Goal: Obtain resource: Download file/media

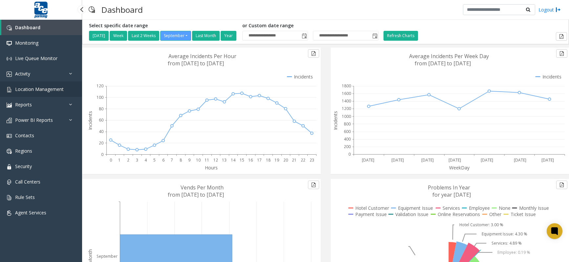
click at [34, 92] on link "Location Management" at bounding box center [41, 88] width 82 height 15
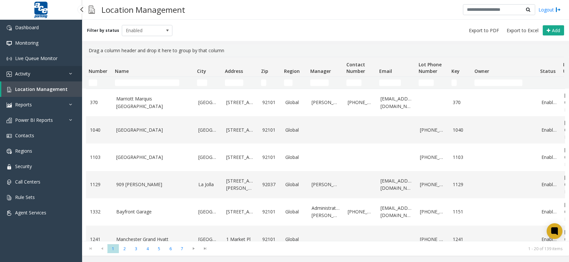
click at [26, 75] on span "Activity" at bounding box center [22, 74] width 15 height 6
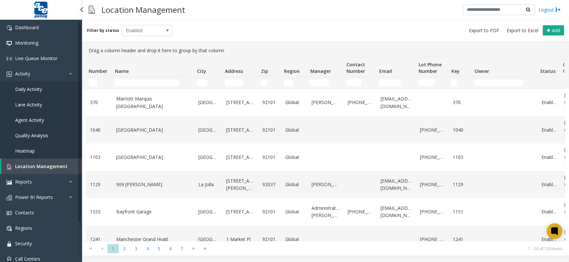
click at [29, 89] on span "Daily Activity" at bounding box center [28, 89] width 27 height 6
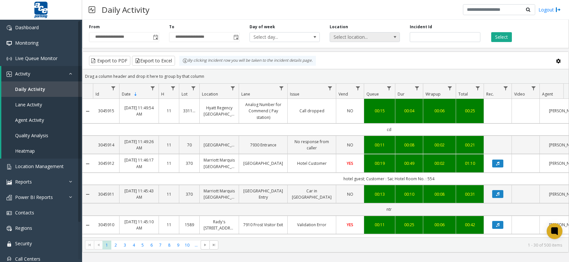
click at [378, 40] on span "Select location..." at bounding box center [358, 36] width 56 height 9
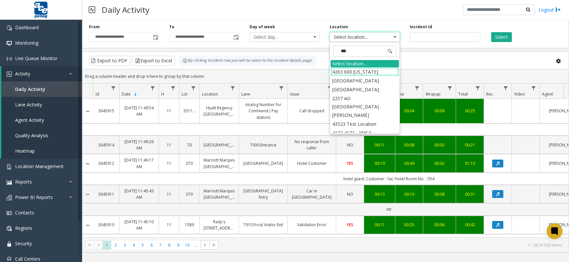
type input "****"
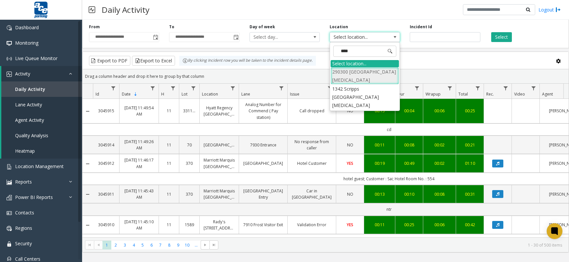
click at [374, 77] on li "290300 [GEOGRAPHIC_DATA][MEDICAL_DATA]" at bounding box center [364, 75] width 68 height 17
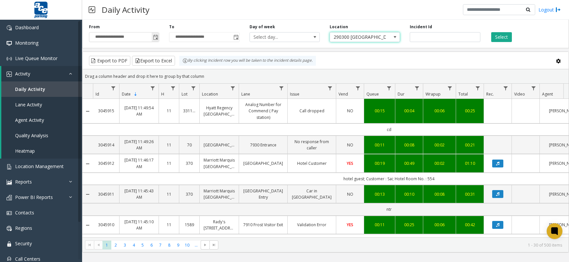
click at [154, 37] on span "Toggle popup" at bounding box center [155, 37] width 5 height 5
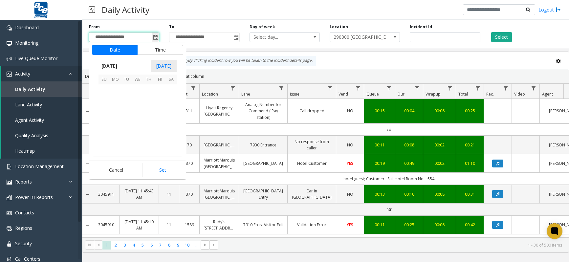
scroll to position [117744, 0]
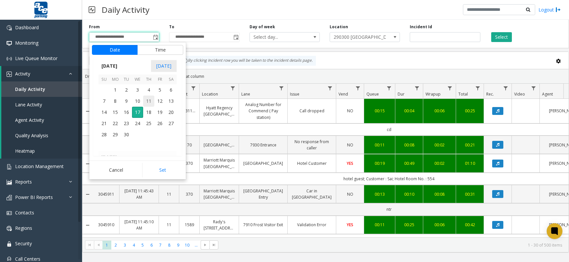
click at [148, 101] on span "11" at bounding box center [148, 100] width 11 height 11
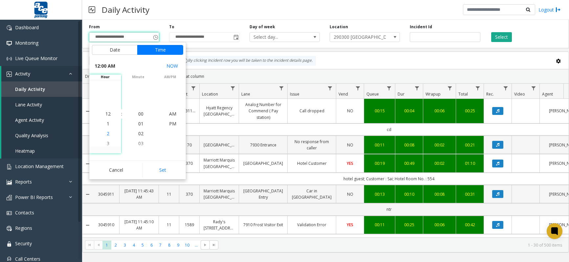
click at [107, 133] on span "2" at bounding box center [108, 133] width 3 height 6
click at [170, 122] on span "PM" at bounding box center [172, 123] width 7 height 6
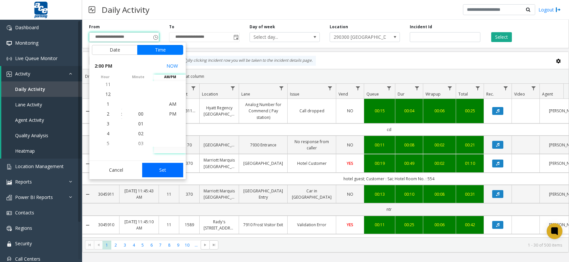
click at [163, 167] on button "Set" at bounding box center [162, 170] width 41 height 14
type input "**********"
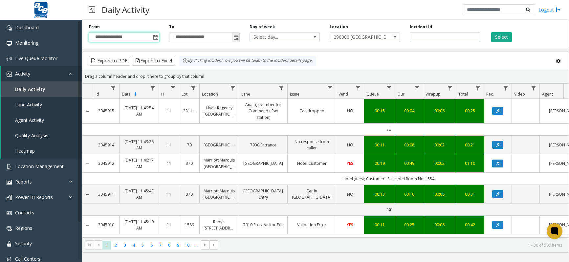
click at [233, 38] on span "Toggle popup" at bounding box center [235, 37] width 5 height 5
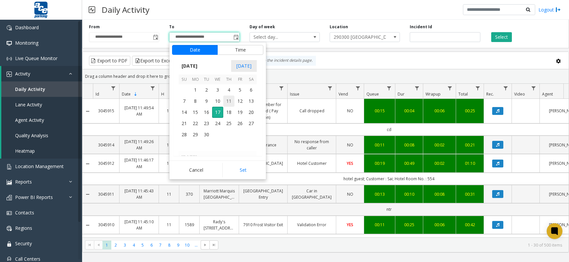
click at [229, 101] on span "11" at bounding box center [228, 100] width 11 height 11
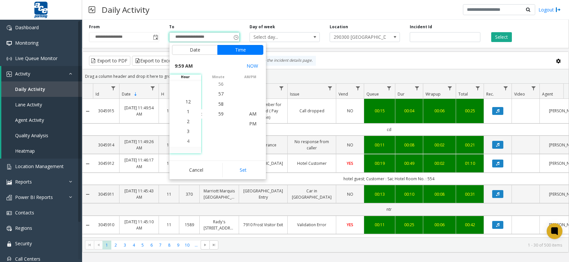
scroll to position [0, 0]
click at [187, 143] on span "3" at bounding box center [188, 143] width 3 height 6
click at [187, 124] on span "4" at bounding box center [188, 123] width 3 height 6
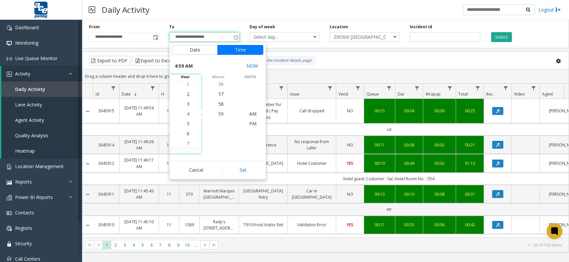
click at [187, 113] on span "4" at bounding box center [188, 114] width 3 height 6
click at [218, 114] on span "59" at bounding box center [220, 114] width 5 height 6
click at [187, 115] on span "4" at bounding box center [188, 114] width 3 height 6
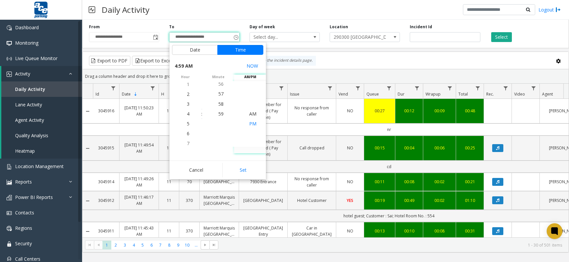
click at [249, 124] on span "PM" at bounding box center [252, 123] width 7 height 6
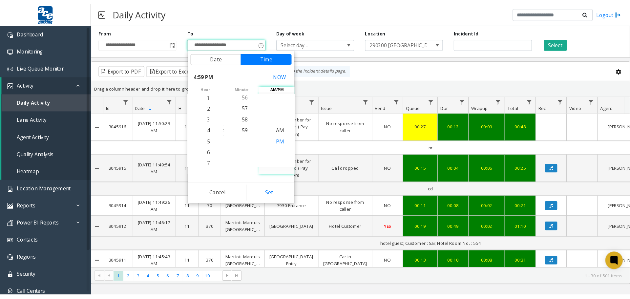
scroll to position [10, 0]
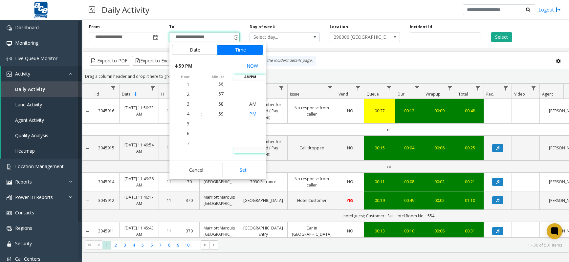
click at [250, 113] on span "PM" at bounding box center [252, 114] width 7 height 6
click at [245, 170] on button "Set" at bounding box center [242, 170] width 41 height 14
type input "**********"
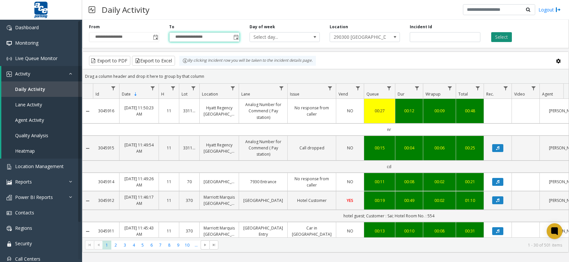
click at [502, 39] on button "Select" at bounding box center [501, 37] width 21 height 10
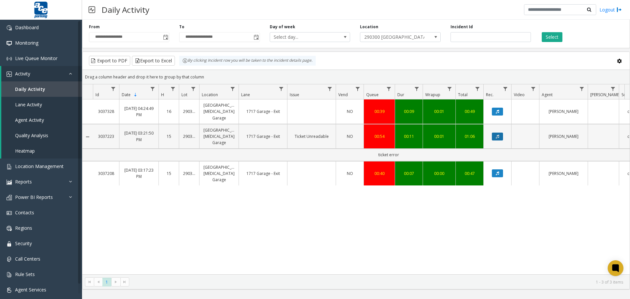
click at [500, 136] on button "Data table" at bounding box center [497, 137] width 11 height 8
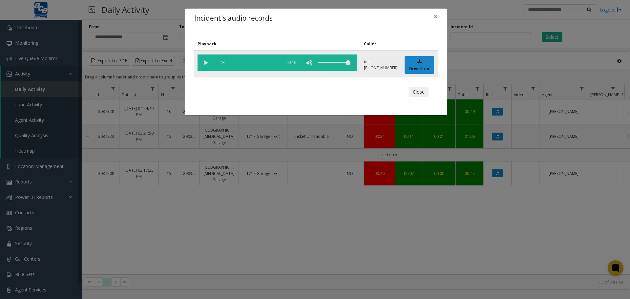
click at [207, 62] on vg-play-pause at bounding box center [205, 62] width 16 height 16
click at [239, 64] on div "scrub bar" at bounding box center [256, 62] width 45 height 16
click at [336, 173] on div "Incident's audio records × Playback Caller 1x 00:16 tel:[PHONE_NUMBER] Download…" at bounding box center [315, 149] width 630 height 299
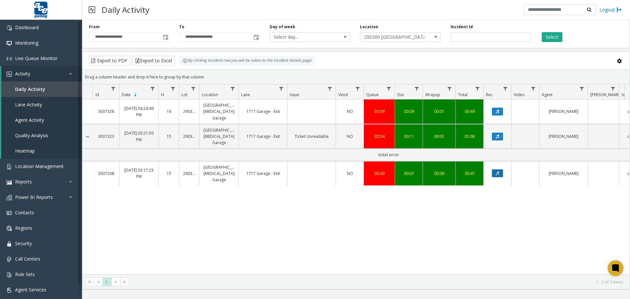
click at [499, 173] on icon "Data table" at bounding box center [497, 173] width 3 height 4
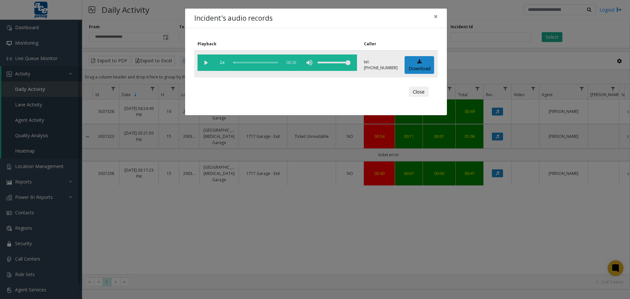
click at [207, 61] on vg-play-pause at bounding box center [205, 62] width 16 height 16
click at [465, 238] on div "Incident's audio records × Playback Caller 1x 00:16 tel:[PHONE_NUMBER] Download…" at bounding box center [315, 149] width 630 height 299
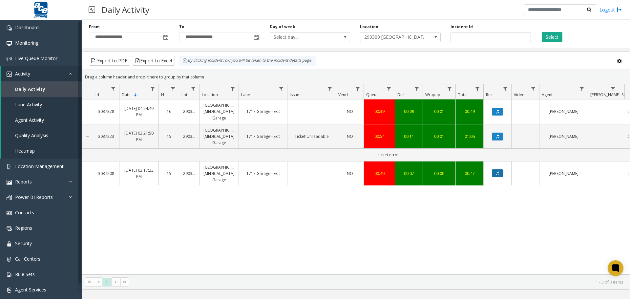
click at [498, 174] on icon "Data table" at bounding box center [497, 173] width 3 height 4
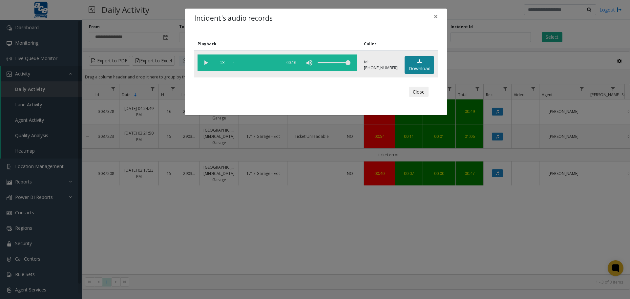
click at [423, 67] on link "Download" at bounding box center [420, 65] width 30 height 18
click at [507, 207] on div "Incident's audio records × Playback Caller 1x 00:16 tel:[PHONE_NUMBER] Download…" at bounding box center [315, 149] width 630 height 299
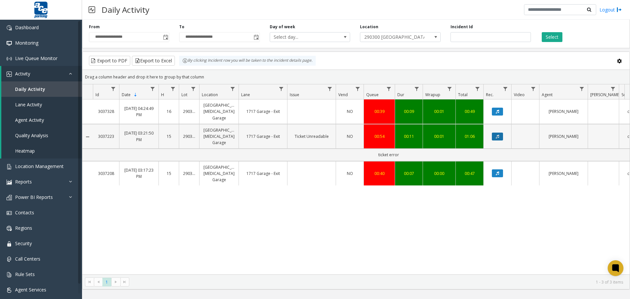
click at [495, 135] on button "Data table" at bounding box center [497, 137] width 11 height 8
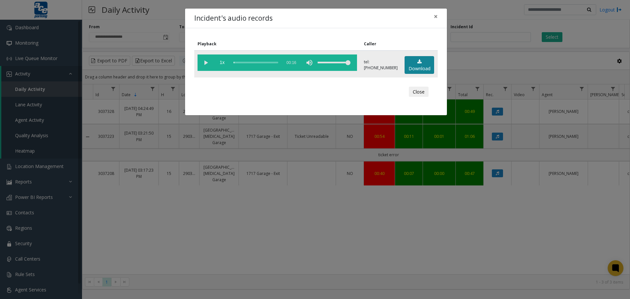
click at [418, 61] on icon at bounding box center [419, 61] width 4 height 5
click at [411, 225] on div "Incident's audio records × Playback Caller 1x 00:16 tel:[PHONE_NUMBER] Download…" at bounding box center [315, 149] width 630 height 299
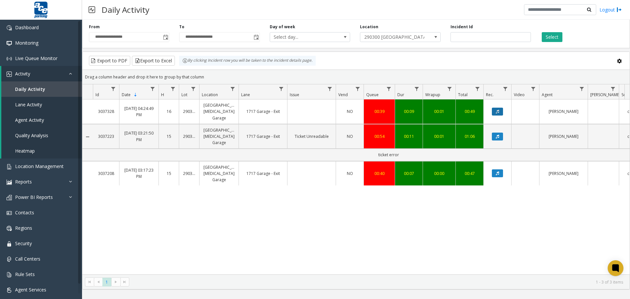
click at [497, 111] on icon "Data table" at bounding box center [497, 112] width 3 height 4
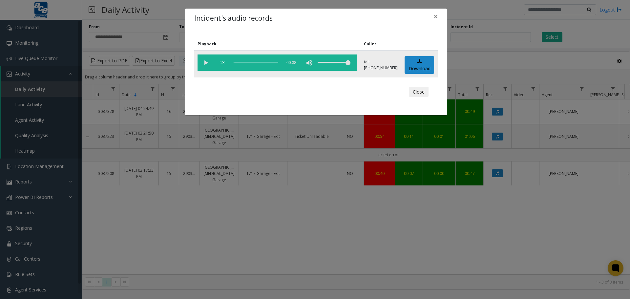
click at [207, 59] on vg-play-pause at bounding box center [205, 62] width 16 height 16
click at [241, 62] on div "scrub bar" at bounding box center [256, 62] width 45 height 16
click at [248, 63] on div "scrub bar" at bounding box center [256, 62] width 45 height 16
click at [265, 63] on div "scrub bar" at bounding box center [256, 62] width 45 height 16
click at [270, 63] on div "scrub bar" at bounding box center [256, 62] width 45 height 16
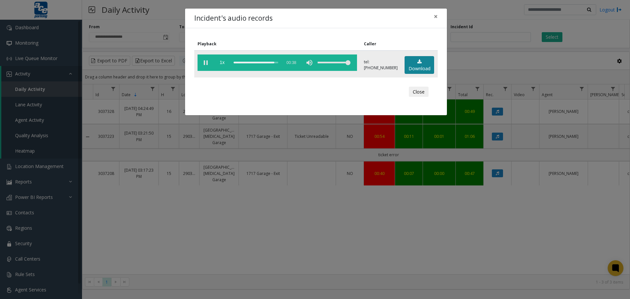
click at [415, 60] on link "Download" at bounding box center [420, 65] width 30 height 18
click at [293, 249] on div "Incident's audio records × Playback Caller 1x 00:38 tel:[PHONE_NUMBER] Download…" at bounding box center [315, 149] width 630 height 299
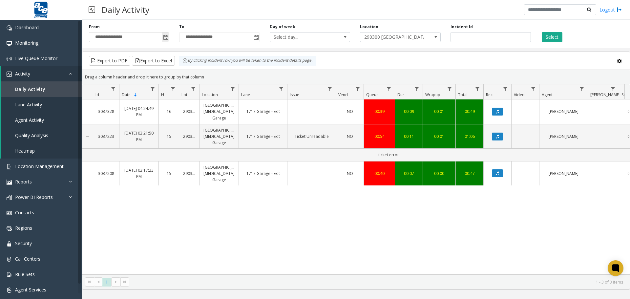
click at [164, 37] on span "Toggle popup" at bounding box center [165, 37] width 5 height 5
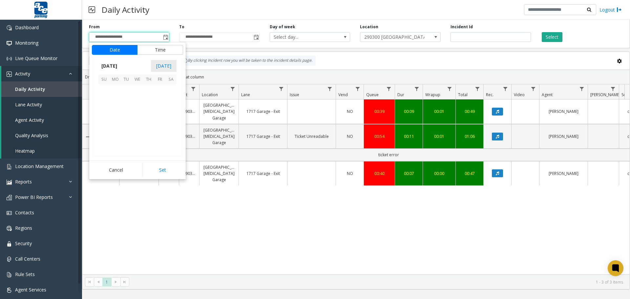
scroll to position [10, 0]
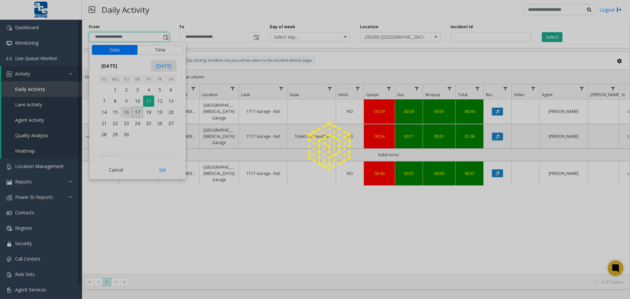
click at [128, 112] on app-root "**********" at bounding box center [315, 149] width 630 height 299
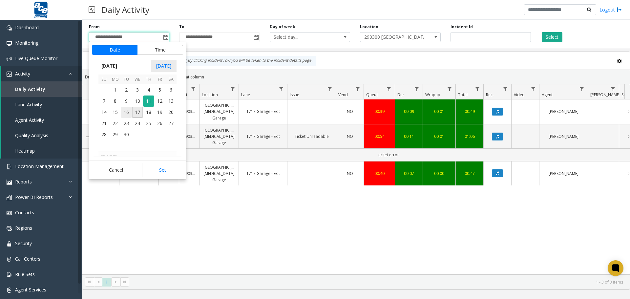
click at [126, 113] on span "16" at bounding box center [126, 112] width 11 height 11
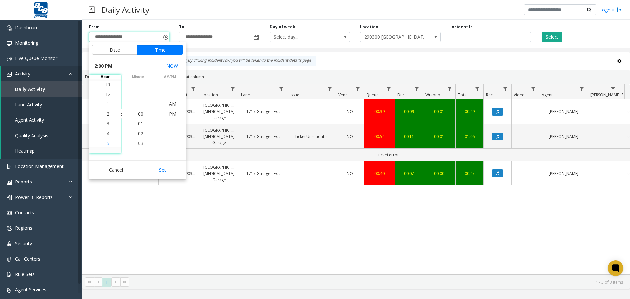
click at [107, 143] on span "5" at bounding box center [108, 143] width 3 height 6
click at [107, 114] on span "5" at bounding box center [108, 114] width 3 height 6
click at [171, 114] on span "PM" at bounding box center [172, 114] width 7 height 6
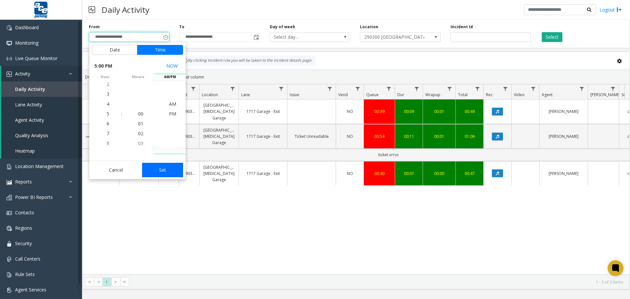
click at [163, 168] on button "Set" at bounding box center [162, 170] width 41 height 14
type input "**********"
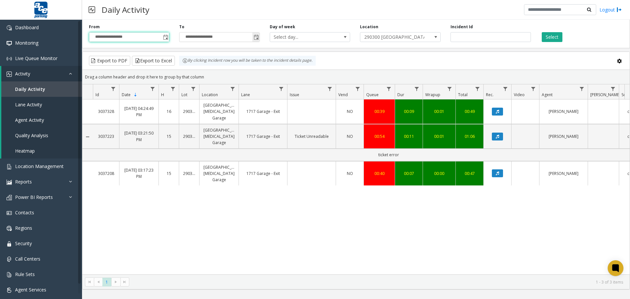
click at [253, 36] on span "Toggle popup" at bounding box center [255, 37] width 7 height 10
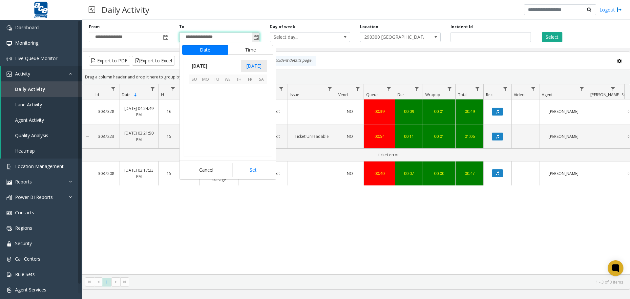
scroll to position [10, 0]
click at [218, 111] on span "16" at bounding box center [216, 112] width 11 height 11
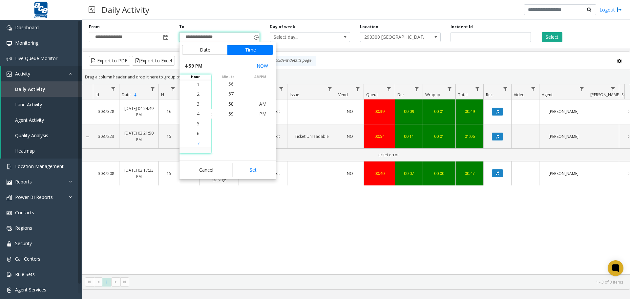
click at [197, 143] on span "7" at bounding box center [198, 143] width 3 height 6
click at [197, 124] on span "8" at bounding box center [198, 123] width 3 height 6
click at [197, 114] on span "8" at bounding box center [198, 114] width 3 height 6
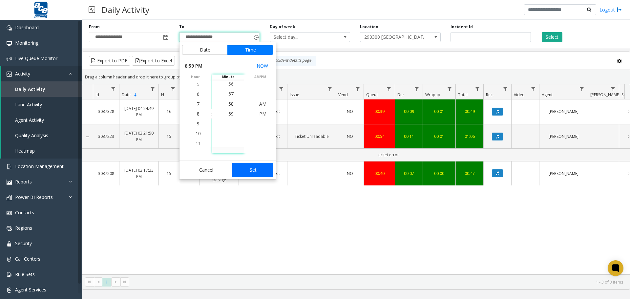
click at [260, 167] on button "Set" at bounding box center [252, 170] width 41 height 14
type input "**********"
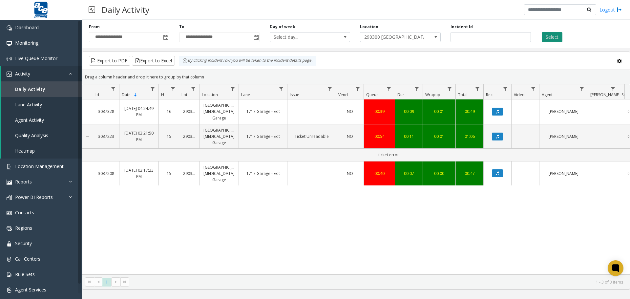
click at [552, 35] on button "Select" at bounding box center [552, 37] width 21 height 10
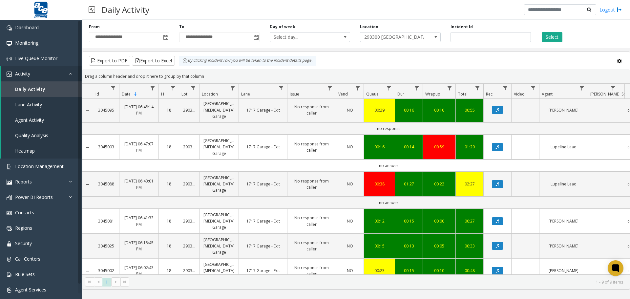
scroll to position [99, 0]
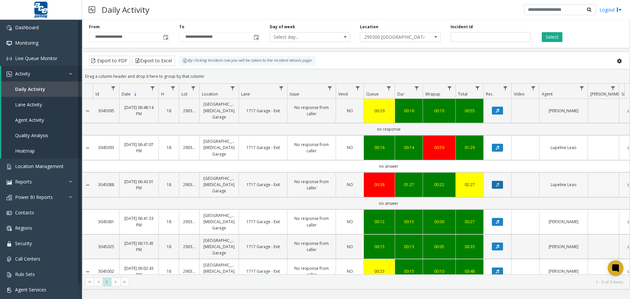
click at [496, 186] on icon "Data table" at bounding box center [497, 185] width 3 height 4
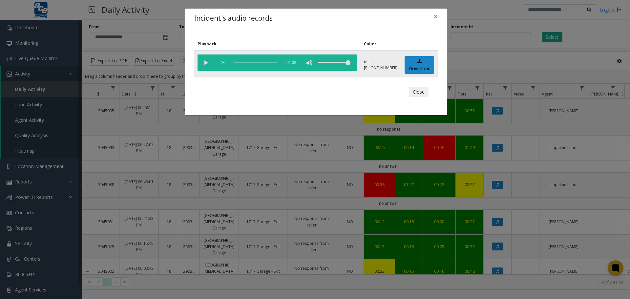
click at [206, 65] on vg-play-pause at bounding box center [205, 62] width 16 height 16
click at [239, 63] on div "scrub bar" at bounding box center [256, 62] width 45 height 16
click at [253, 62] on div "scrub bar" at bounding box center [256, 62] width 45 height 16
click at [417, 63] on icon at bounding box center [419, 61] width 4 height 5
click at [434, 16] on span "×" at bounding box center [436, 16] width 4 height 9
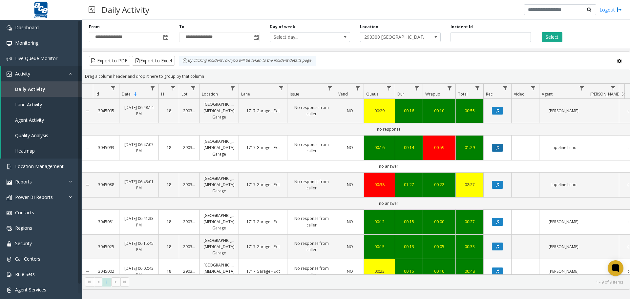
click at [498, 149] on icon "Data table" at bounding box center [497, 148] width 3 height 4
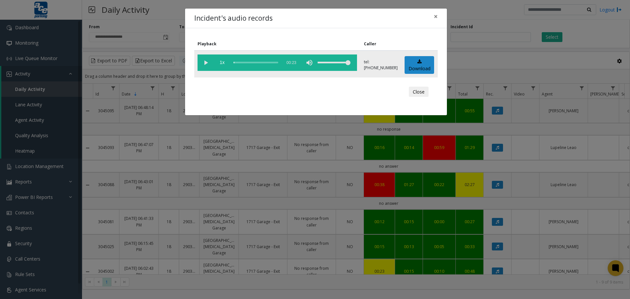
click at [207, 63] on vg-play-pause at bounding box center [205, 62] width 16 height 16
click at [242, 63] on div "scrub bar" at bounding box center [256, 62] width 45 height 16
drag, startPoint x: 249, startPoint y: 63, endPoint x: 255, endPoint y: 63, distance: 5.6
click at [250, 63] on div "scrub bar" at bounding box center [256, 62] width 45 height 16
click at [258, 63] on div "scrub bar" at bounding box center [256, 62] width 45 height 16
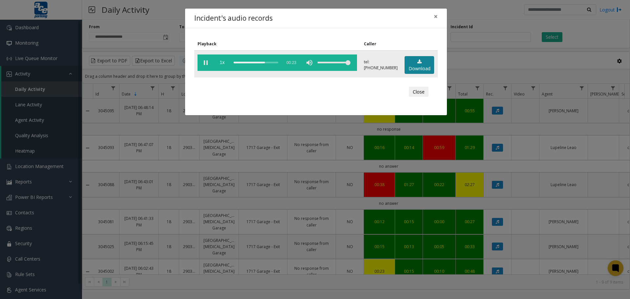
click at [425, 65] on link "Download" at bounding box center [420, 65] width 30 height 18
click at [435, 18] on span "×" at bounding box center [436, 16] width 4 height 9
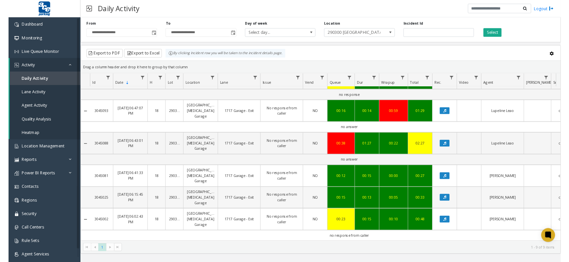
scroll to position [0, 0]
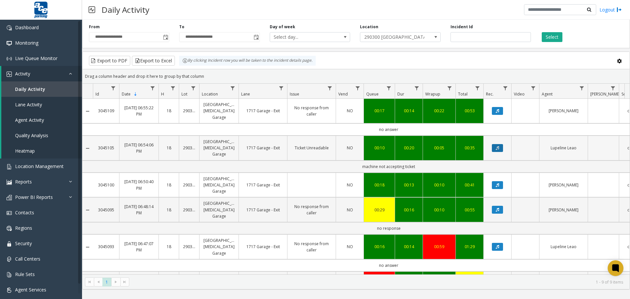
click at [496, 149] on icon "Data table" at bounding box center [497, 148] width 3 height 4
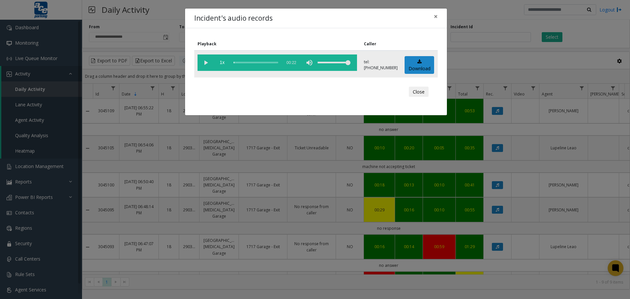
click at [242, 63] on div "scrub bar" at bounding box center [256, 62] width 45 height 16
click at [205, 61] on vg-play-pause at bounding box center [205, 62] width 16 height 16
click at [262, 64] on div "scrub bar" at bounding box center [256, 62] width 45 height 16
click at [436, 14] on span "×" at bounding box center [436, 16] width 4 height 9
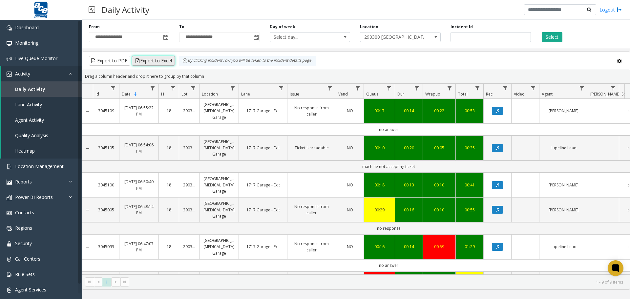
click at [136, 58] on button "Export to Excel" at bounding box center [153, 61] width 43 height 10
